Goal: Book appointment/travel/reservation

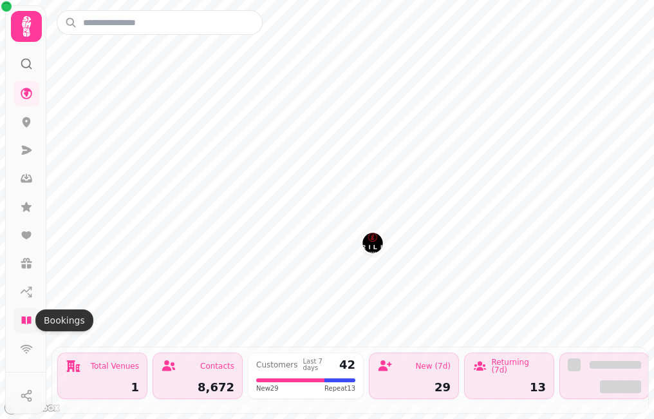
click at [28, 320] on icon at bounding box center [26, 320] width 10 height 8
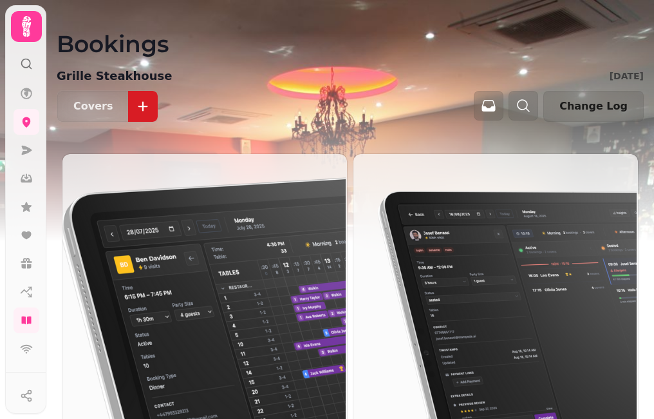
click at [160, 274] on img at bounding box center [203, 314] width 285 height 323
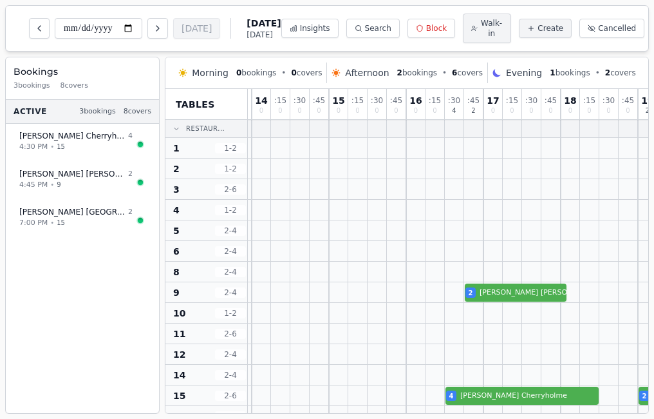
scroll to position [0, 154]
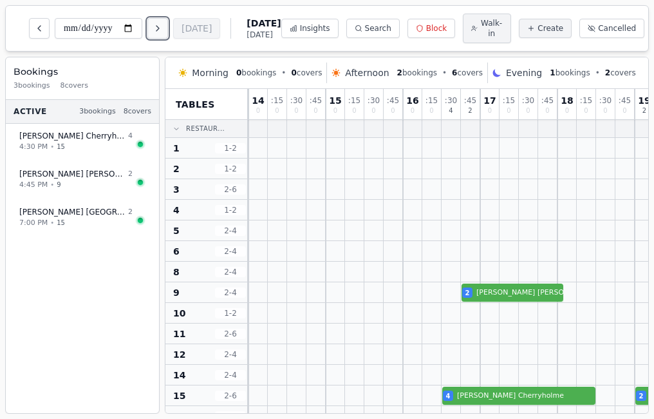
click at [163, 28] on icon "Next day" at bounding box center [158, 28] width 10 height 10
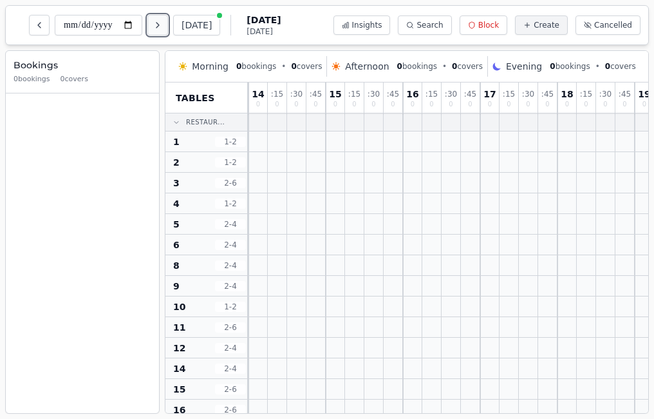
click at [163, 28] on icon "Next day" at bounding box center [158, 25] width 10 height 10
click at [163, 24] on icon "Next day" at bounding box center [158, 25] width 10 height 10
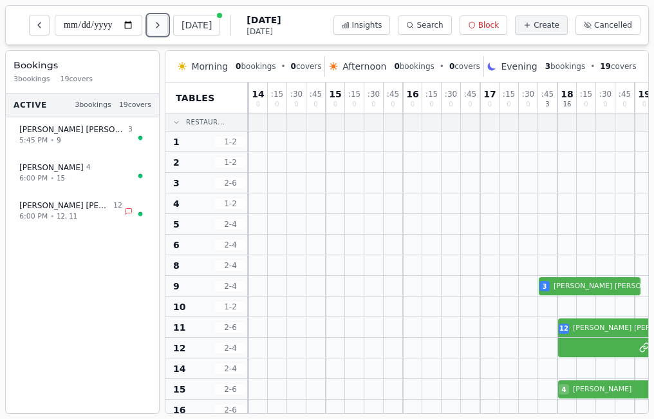
click at [163, 24] on icon "Next day" at bounding box center [158, 25] width 10 height 10
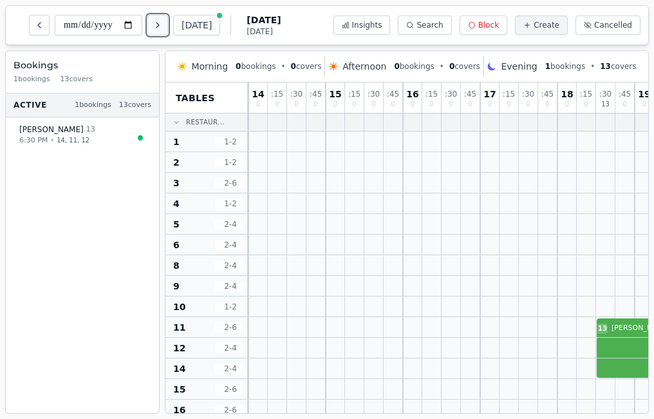
click at [163, 24] on icon "Next day" at bounding box center [158, 25] width 10 height 10
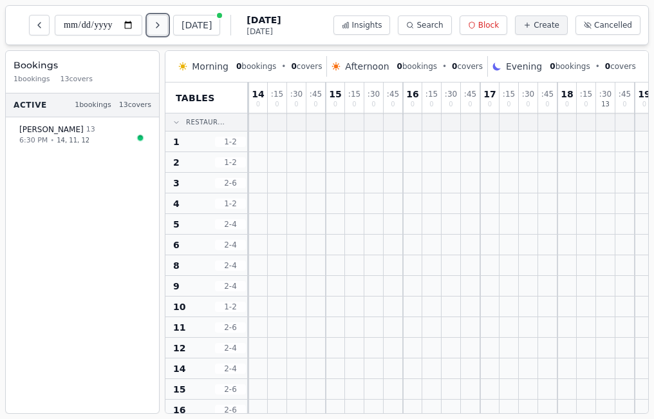
click at [163, 24] on icon "Next day" at bounding box center [158, 25] width 10 height 10
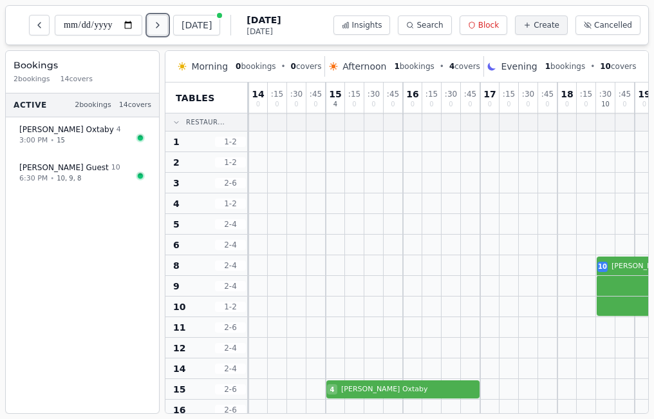
click at [163, 24] on icon "Next day" at bounding box center [158, 25] width 10 height 10
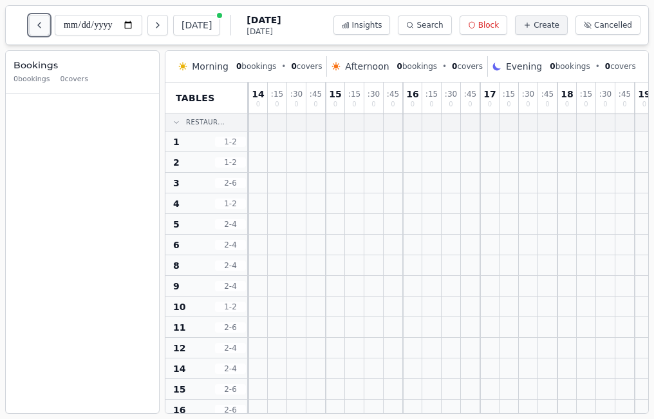
click at [41, 20] on icon "Previous day" at bounding box center [39, 25] width 10 height 10
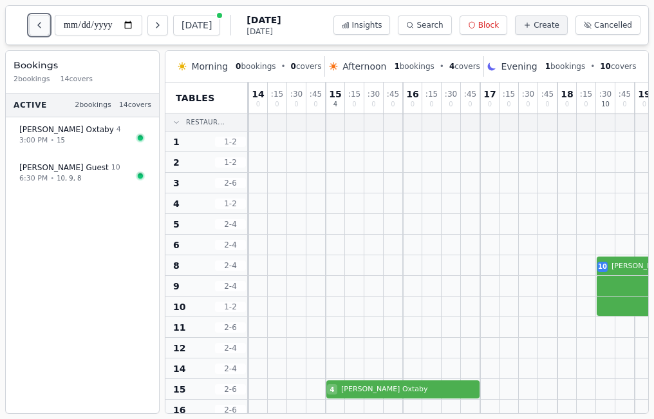
click at [45, 23] on button "Previous day" at bounding box center [39, 25] width 21 height 21
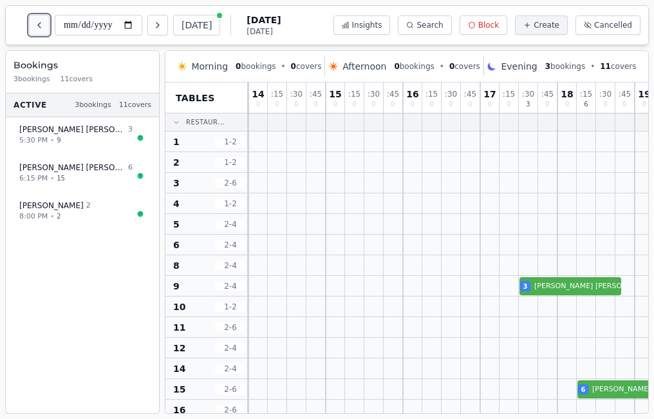
click at [45, 23] on button "Previous day" at bounding box center [39, 25] width 21 height 21
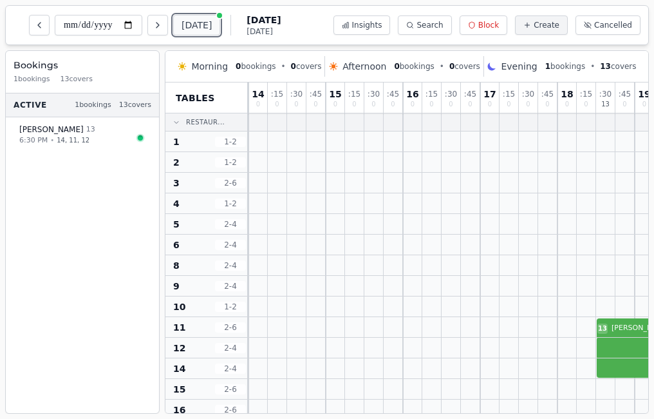
click at [191, 23] on button "[DATE]" at bounding box center [196, 25] width 47 height 21
type input "**********"
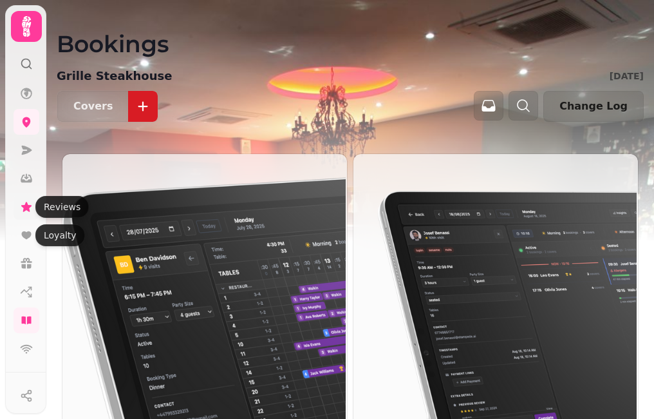
click at [28, 205] on icon at bounding box center [26, 207] width 10 height 10
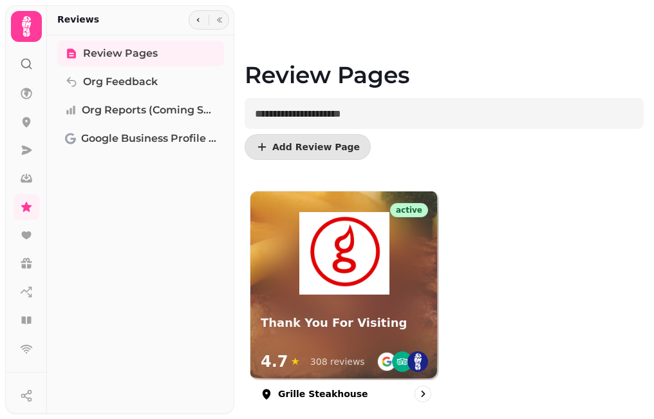
drag, startPoint x: 329, startPoint y: 271, endPoint x: 314, endPoint y: 279, distance: 16.7
click at [330, 271] on img at bounding box center [344, 253] width 90 height 82
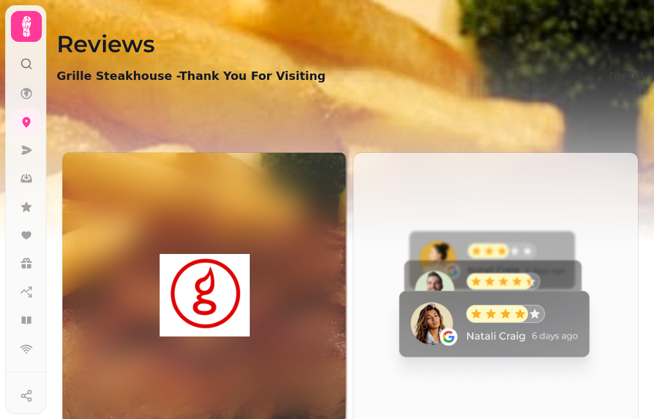
click at [472, 316] on img at bounding box center [494, 293] width 285 height 285
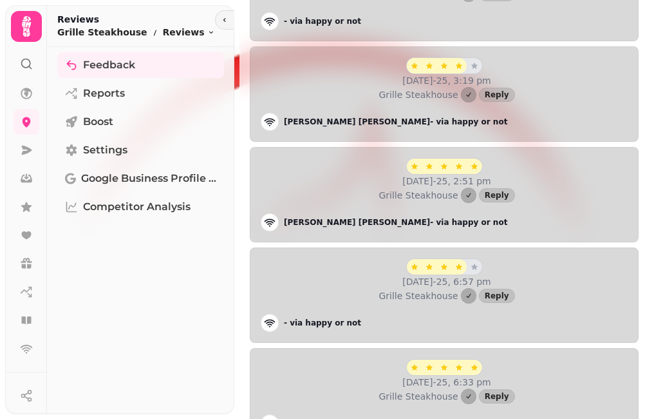
scroll to position [386, 0]
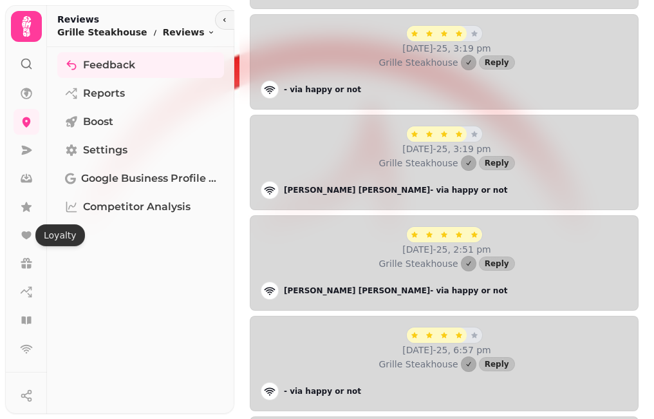
click at [25, 320] on icon at bounding box center [26, 320] width 10 height 8
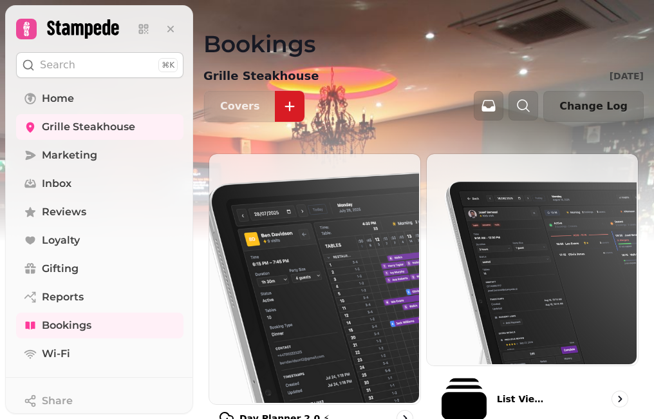
click at [288, 223] on img at bounding box center [313, 278] width 211 height 250
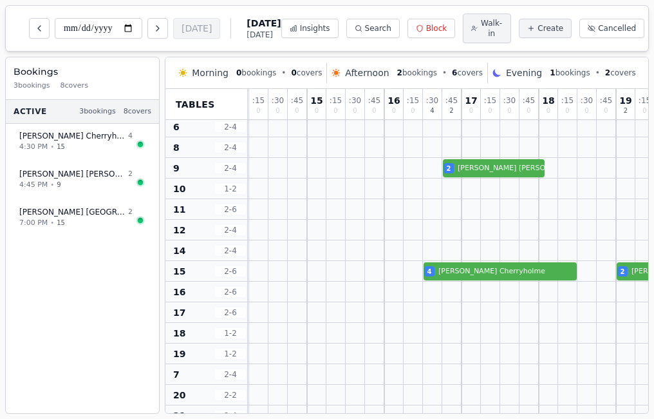
scroll to position [124, 173]
